Goal: Transaction & Acquisition: Purchase product/service

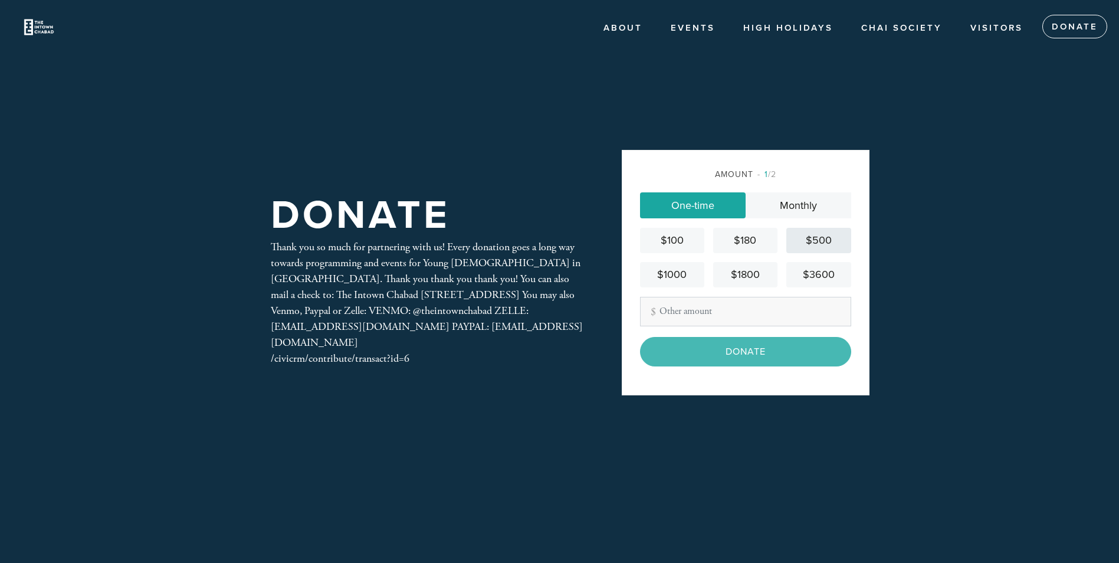
click at [817, 238] on div "$500" at bounding box center [818, 240] width 55 height 16
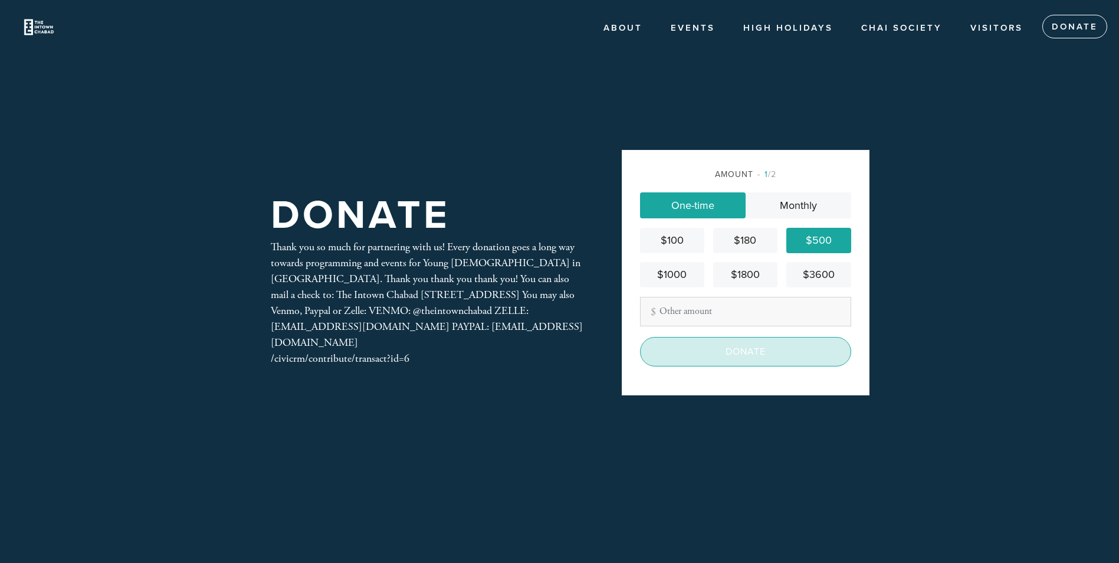
click at [733, 350] on input "Donate" at bounding box center [745, 352] width 211 height 30
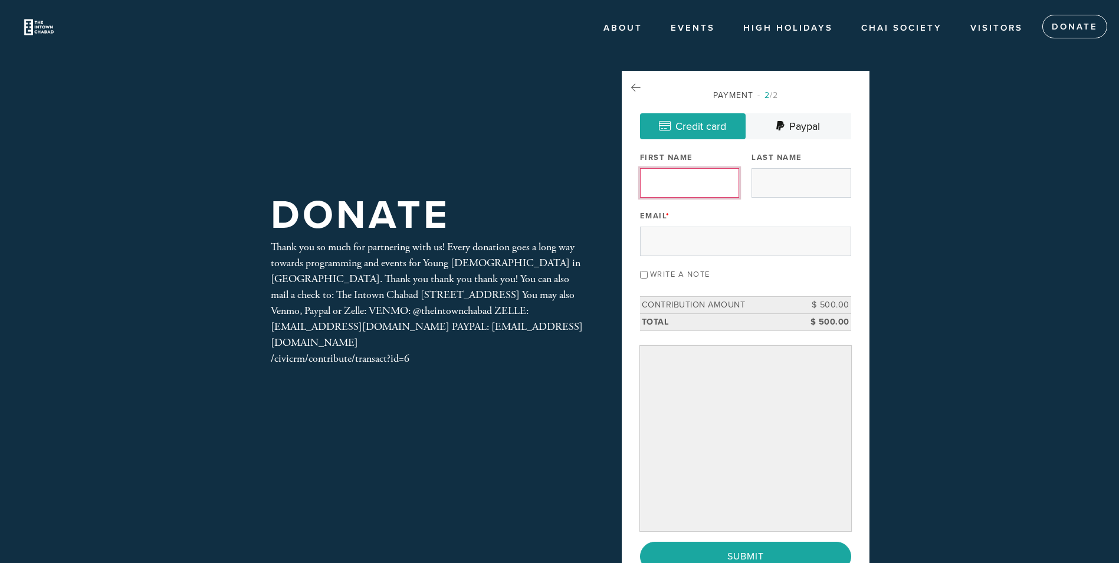
click at [677, 183] on input "First Name" at bounding box center [689, 183] width 99 height 30
type input "Ilia"
type input "Geltser"
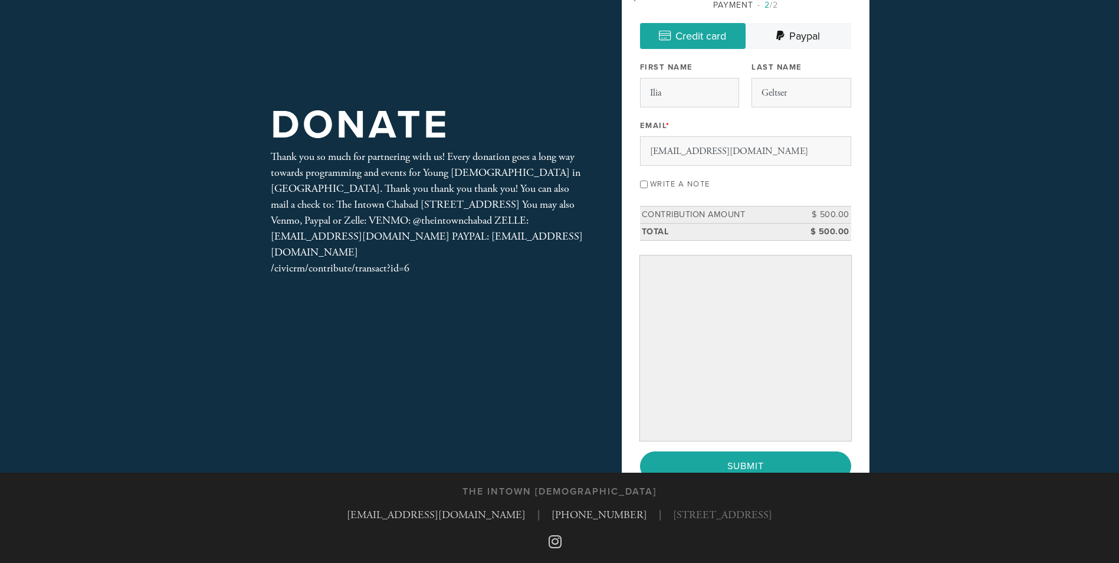
scroll to position [118, 0]
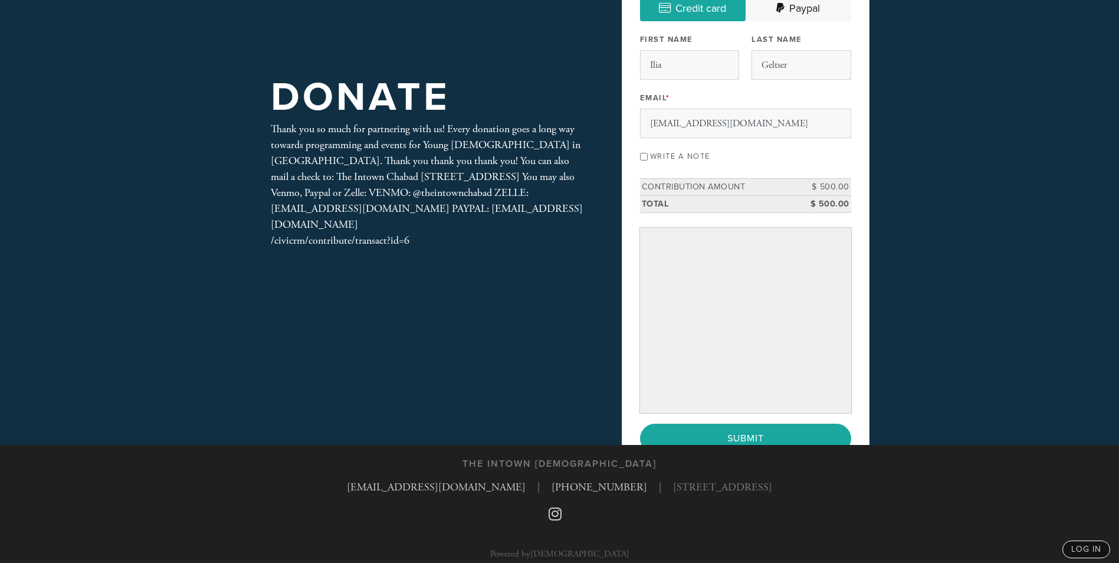
click at [1095, 327] on header "About About Us Photos Events High Holidays Chai society Visitors Donate Donate …" at bounding box center [559, 163] width 1119 height 563
click at [693, 123] on input "iliageltser@yahoo.com" at bounding box center [745, 124] width 211 height 30
drag, startPoint x: 693, startPoint y: 123, endPoint x: 712, endPoint y: 122, distance: 18.3
click at [712, 122] on input "iliageltser@yahoo.com" at bounding box center [745, 124] width 211 height 30
type input "iliageltser@gmail.com"
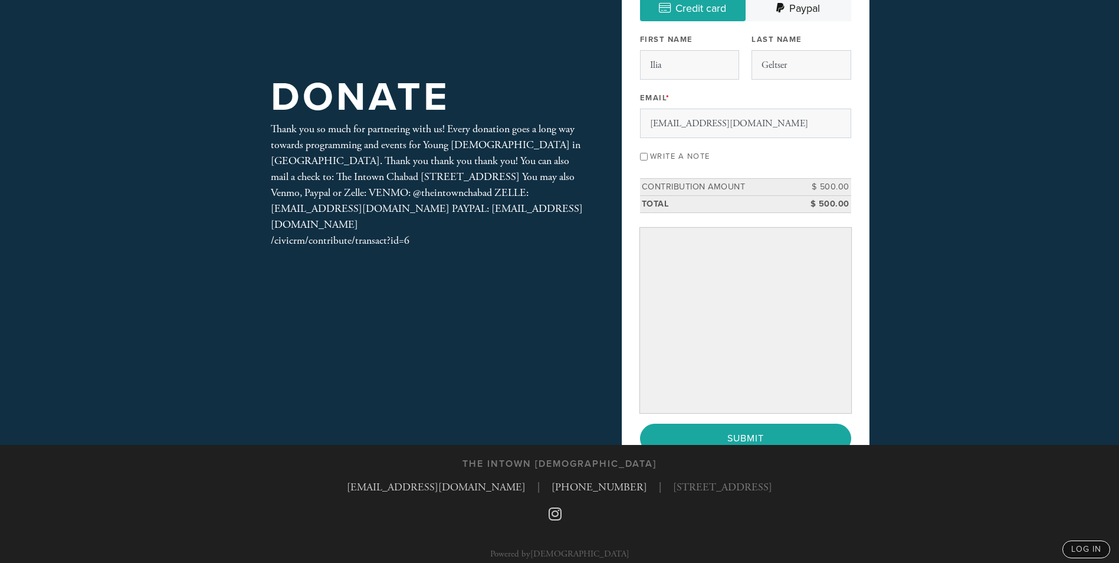
click at [947, 127] on header "About About Us Photos Events High Holidays Chai society Visitors Donate Donate …" at bounding box center [559, 163] width 1119 height 563
click at [748, 441] on input "Submit" at bounding box center [745, 439] width 211 height 30
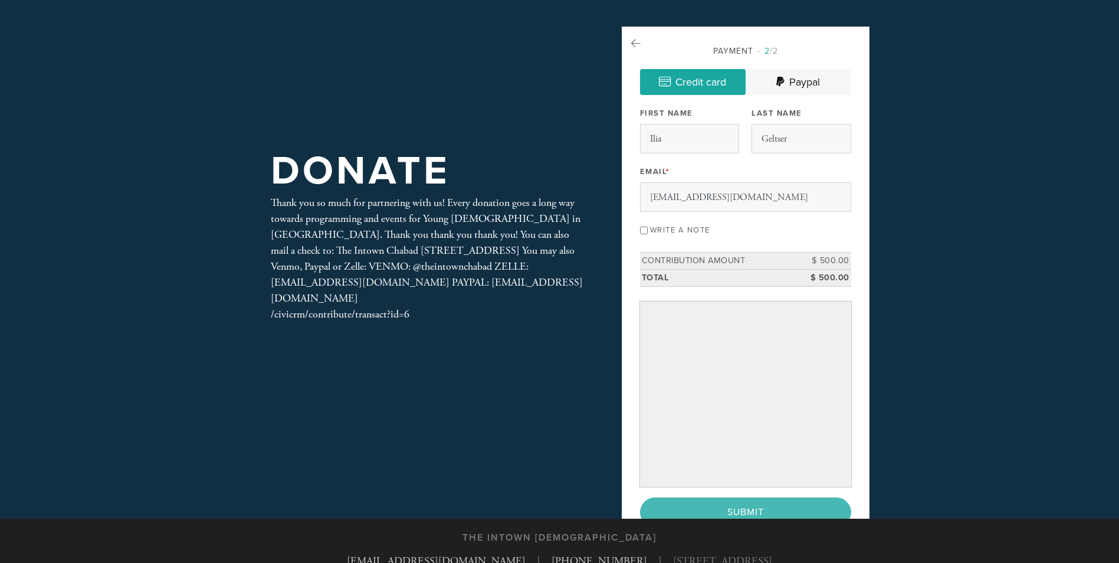
scroll to position [127, 0]
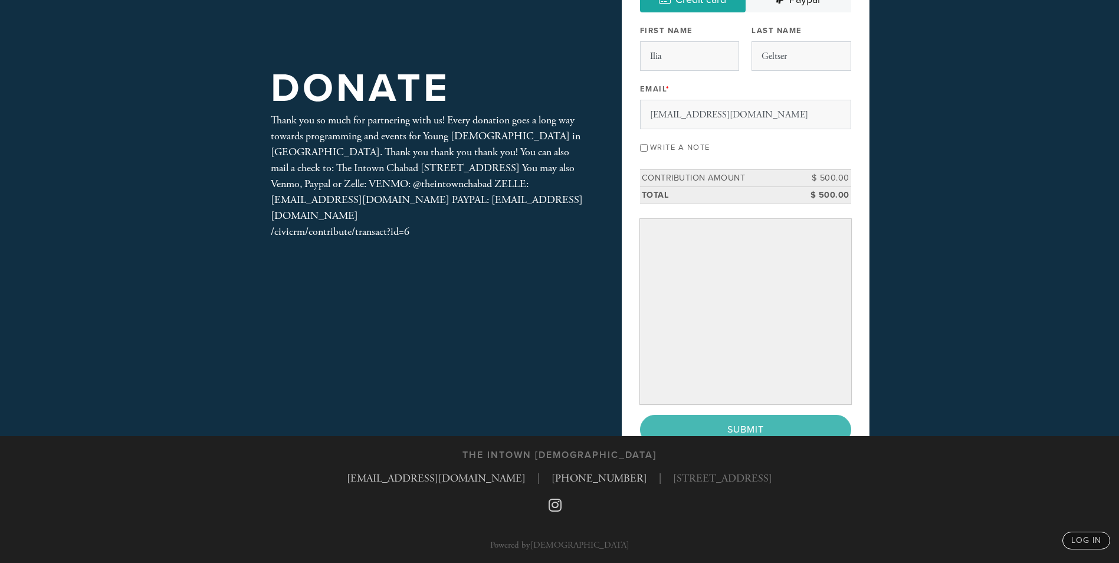
click at [739, 421] on div "< Previous Page Submit" at bounding box center [745, 430] width 211 height 30
click at [960, 343] on header "About About Us Photos Events High Holidays Chai society Visitors Donate Donate …" at bounding box center [559, 154] width 1119 height 563
click at [539, 348] on div "Donate Thank you so much for partnering with us! Every donation goes a long way…" at bounding box center [427, 154] width 372 height 421
click at [556, 386] on div "Donate Thank you so much for partnering with us! Every donation goes a long way…" at bounding box center [559, 154] width 637 height 563
